Goal: Find specific page/section: Find specific page/section

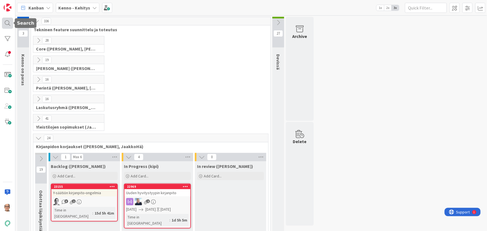
click at [8, 22] on div at bounding box center [7, 23] width 11 height 11
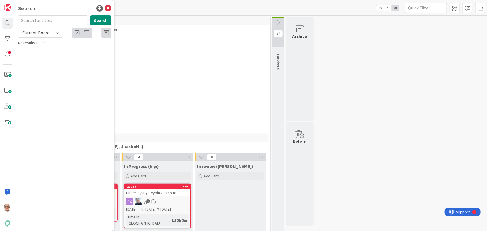
click at [58, 31] on icon at bounding box center [57, 32] width 4 height 4
click at [46, 54] on span "All Boards" at bounding box center [50, 56] width 58 height 8
click at [34, 20] on input "text" at bounding box center [53, 20] width 70 height 10
type input "vuokrantarkistus"
click at [103, 22] on button "Search" at bounding box center [100, 20] width 21 height 10
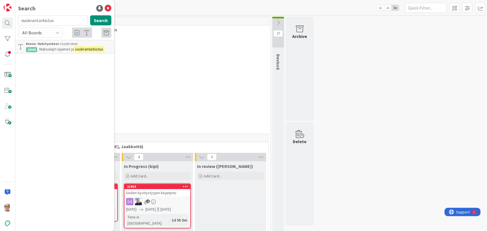
click at [80, 45] on div "Kenno - Kehitysideat › Uudet ideat" at bounding box center [68, 43] width 85 height 5
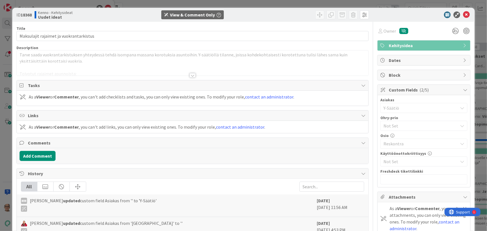
click at [192, 73] on div at bounding box center [193, 75] width 6 height 4
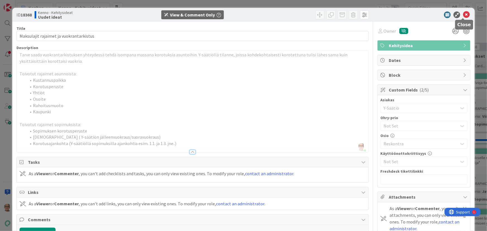
click at [463, 14] on icon at bounding box center [466, 14] width 7 height 7
